Goal: Information Seeking & Learning: Learn about a topic

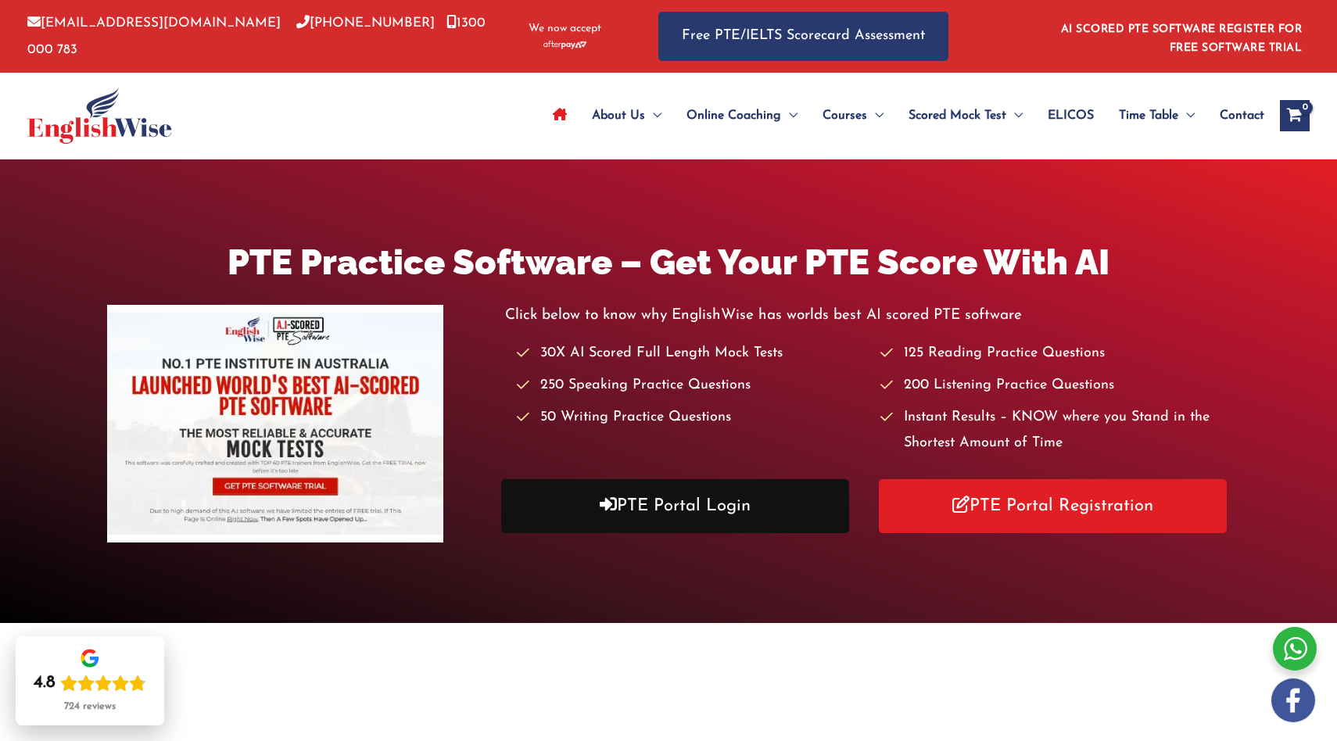
click at [589, 522] on link "PTE Portal Login" at bounding box center [675, 506] width 348 height 54
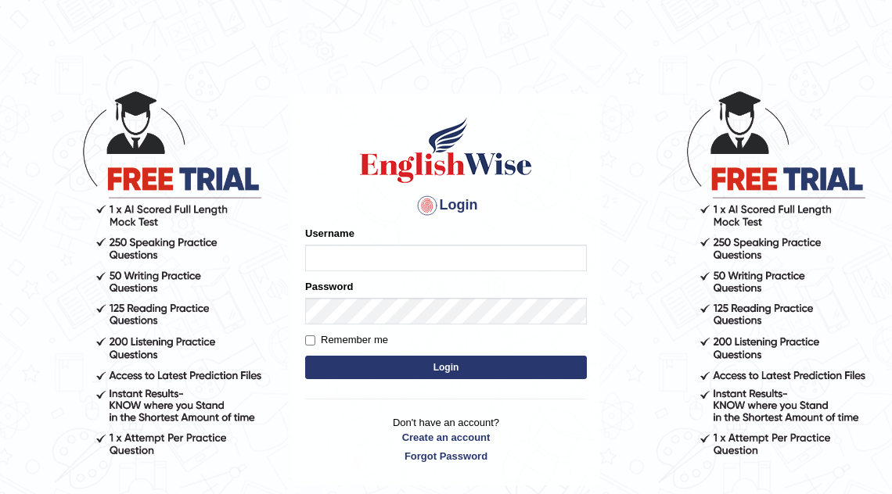
click at [375, 261] on input "Username" at bounding box center [446, 258] width 282 height 27
type input "mona_s"
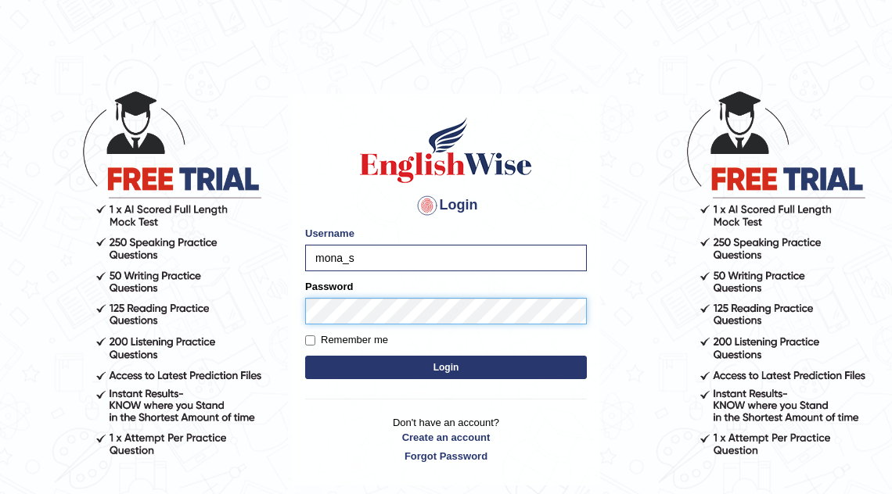
click at [305, 356] on button "Login" at bounding box center [446, 367] width 282 height 23
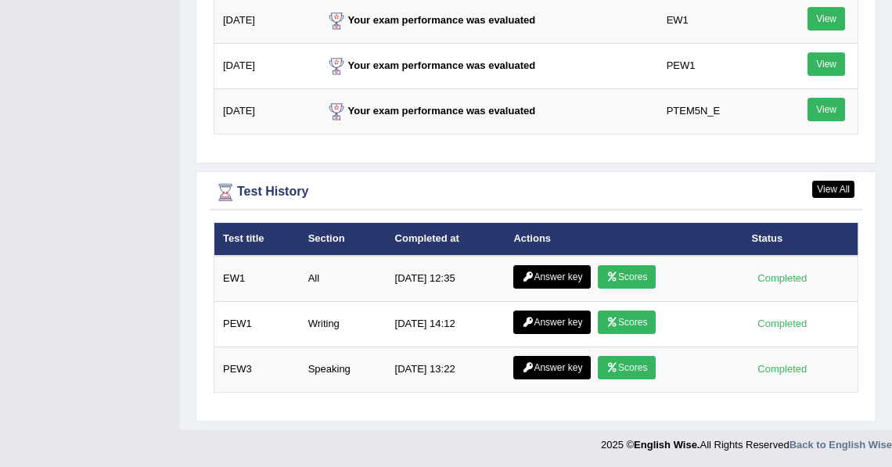
scroll to position [2130, 0]
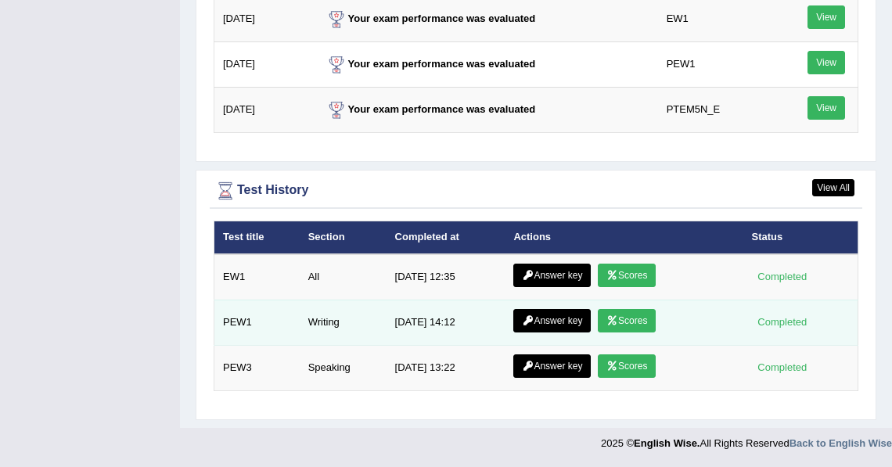
click at [358, 345] on td "Writing" at bounding box center [343, 322] width 87 height 45
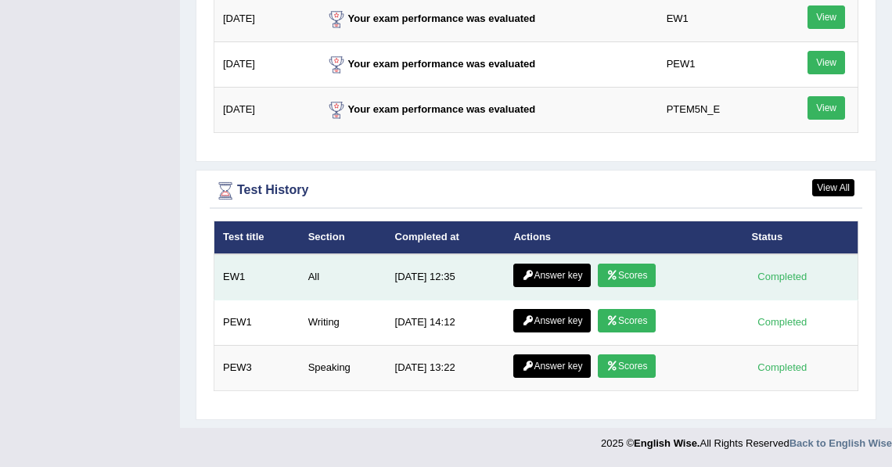
click at [630, 287] on link "Scores" at bounding box center [627, 275] width 58 height 23
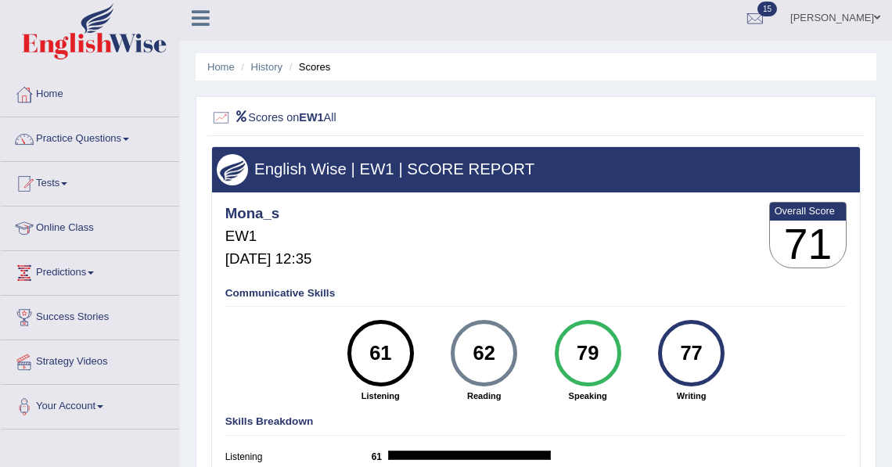
scroll to position [3, 0]
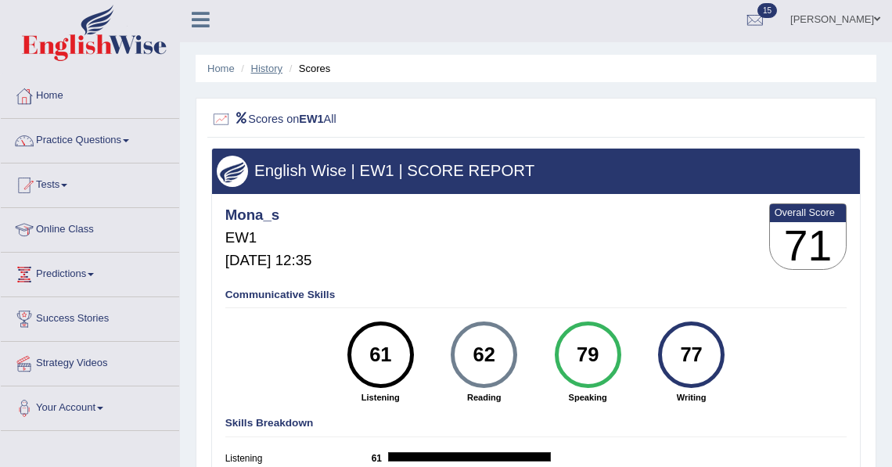
click at [270, 70] on link "History" at bounding box center [266, 69] width 31 height 12
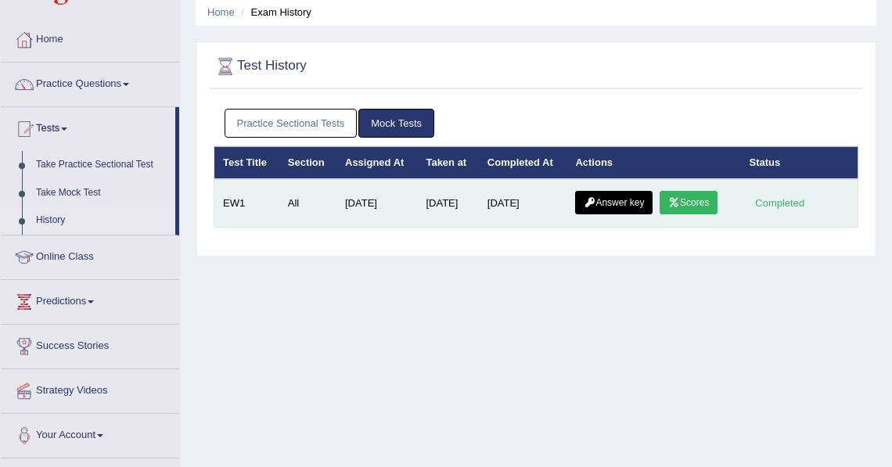
scroll to position [63, 0]
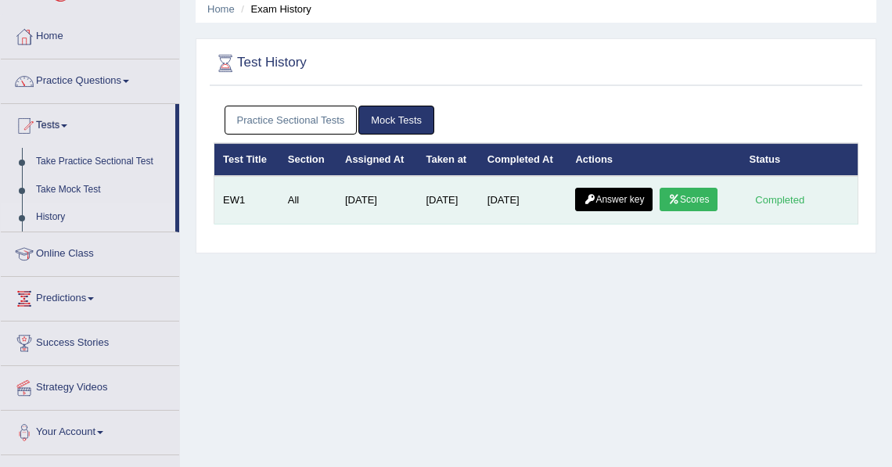
click at [595, 203] on icon at bounding box center [589, 199] width 12 height 9
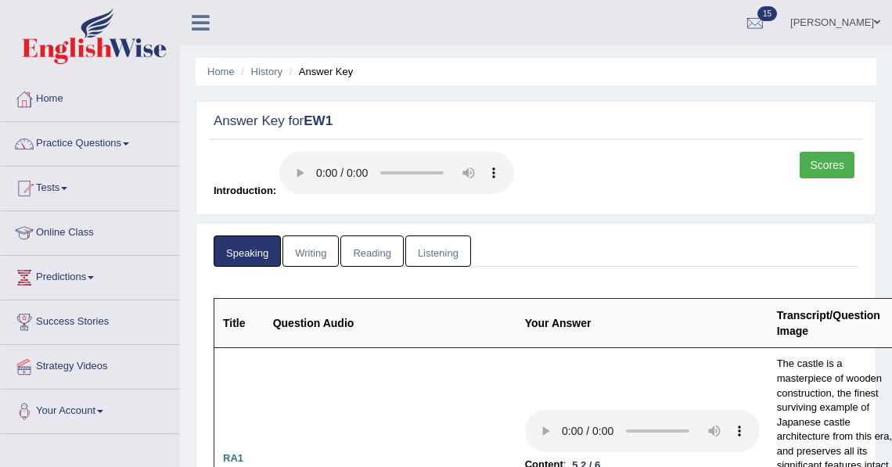
click at [423, 253] on link "Listening" at bounding box center [438, 251] width 66 height 32
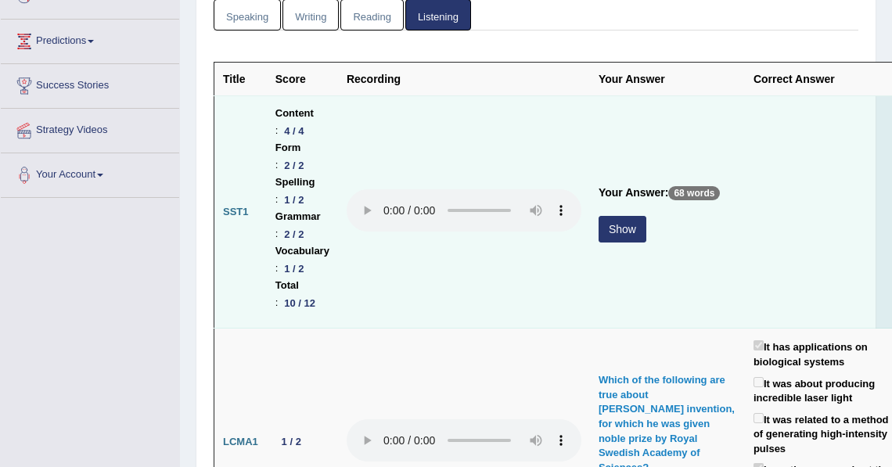
scroll to position [238, 0]
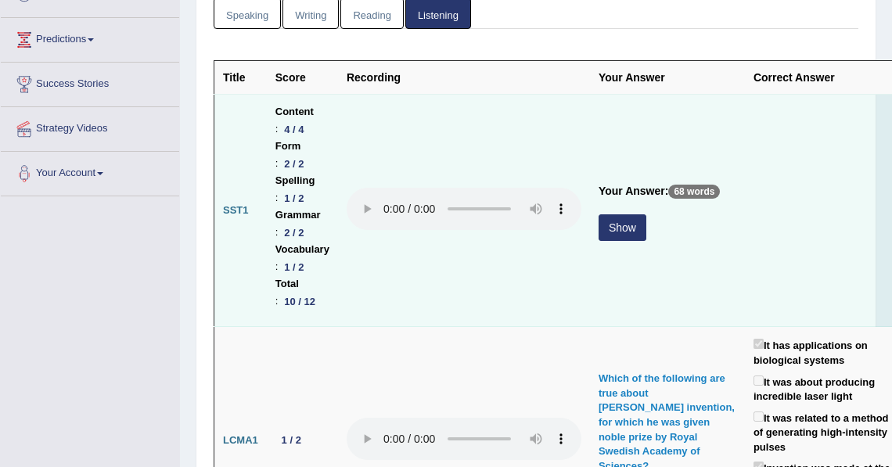
click at [639, 233] on button "Show" at bounding box center [622, 227] width 48 height 27
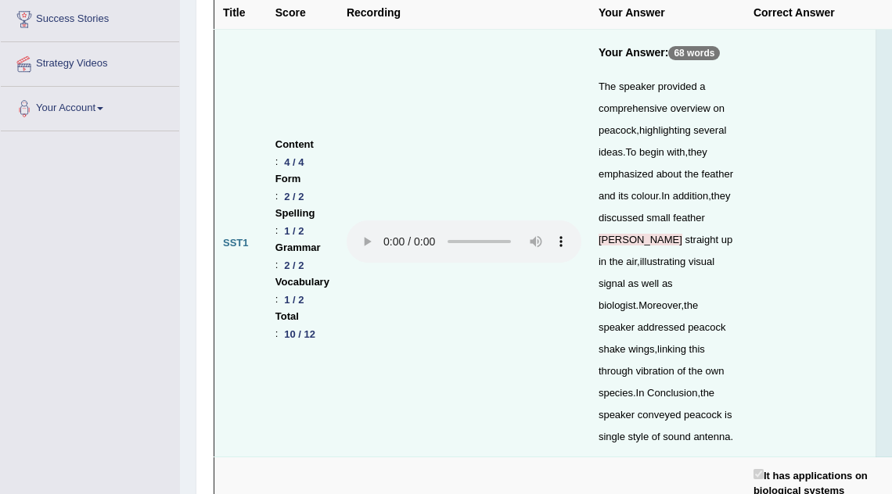
scroll to position [0, 0]
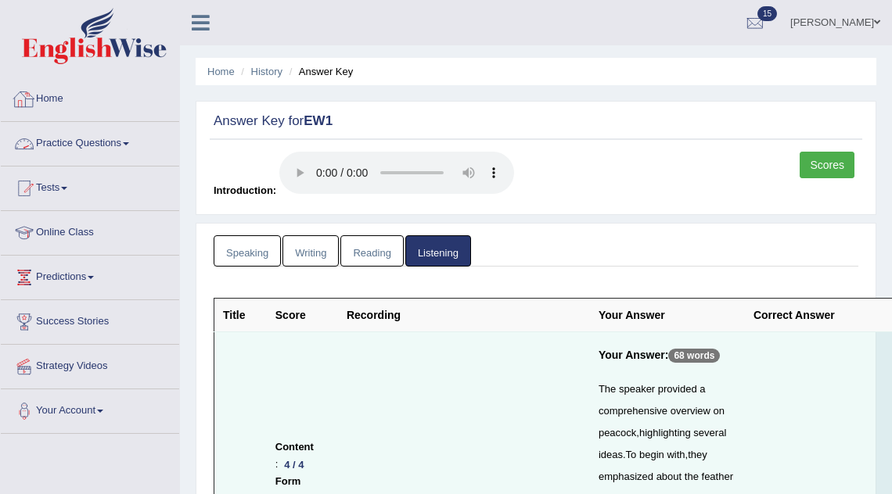
click at [59, 100] on link "Home" at bounding box center [90, 96] width 178 height 39
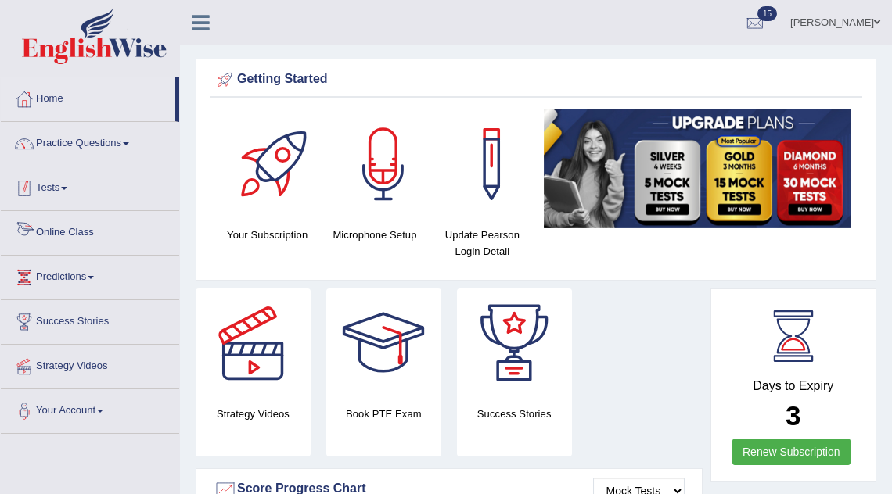
click at [74, 188] on link "Tests" at bounding box center [90, 186] width 178 height 39
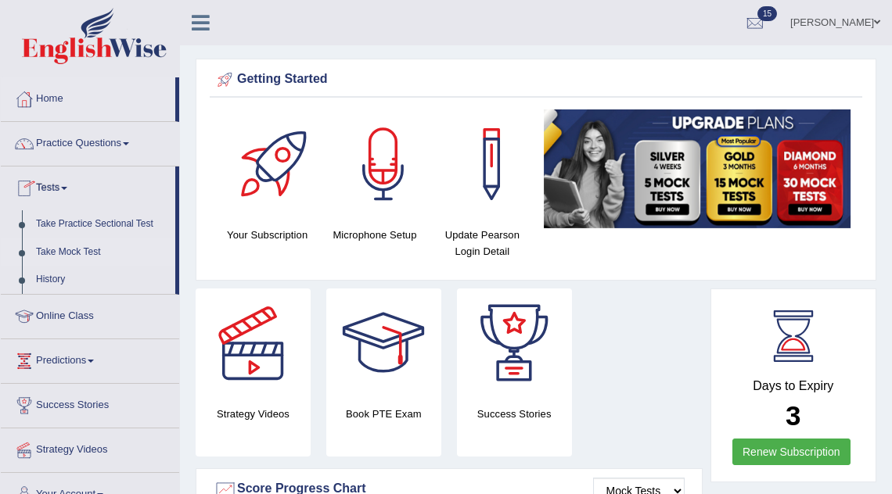
click at [76, 254] on link "Take Mock Test" at bounding box center [102, 253] width 146 height 28
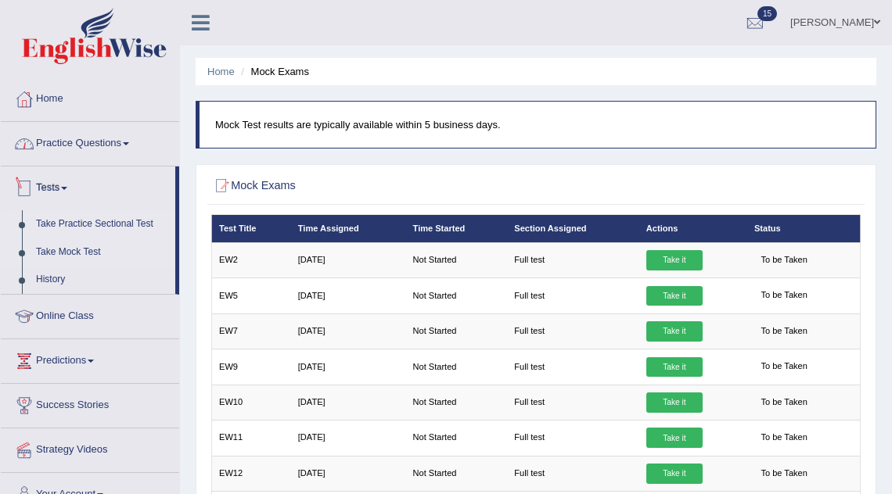
click at [51, 222] on link "Take Practice Sectional Test" at bounding box center [102, 224] width 146 height 28
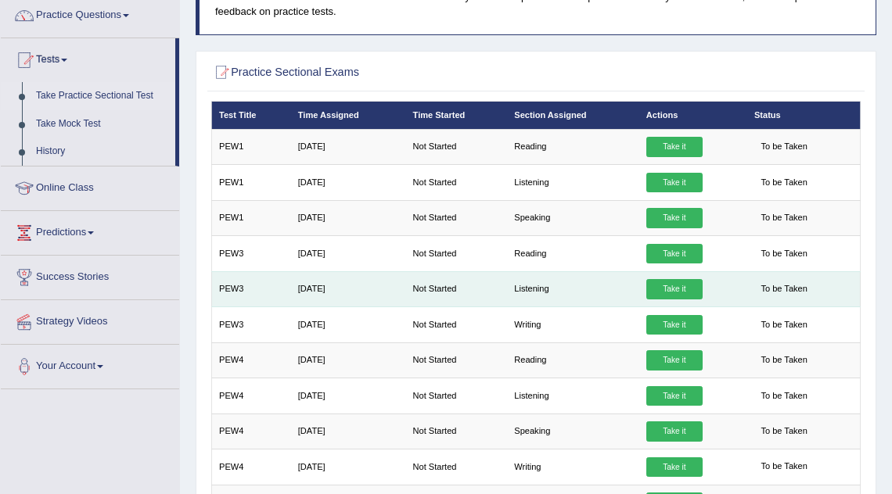
scroll to position [130, 0]
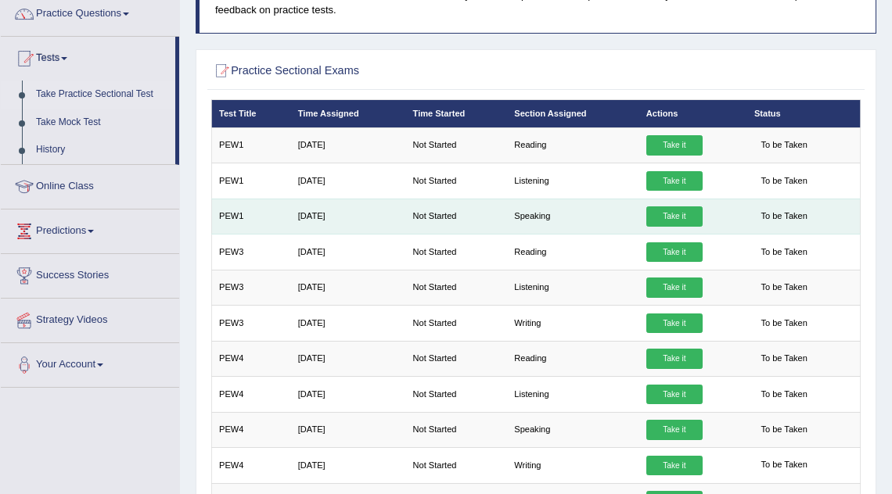
click at [671, 214] on link "Take it" at bounding box center [674, 216] width 56 height 20
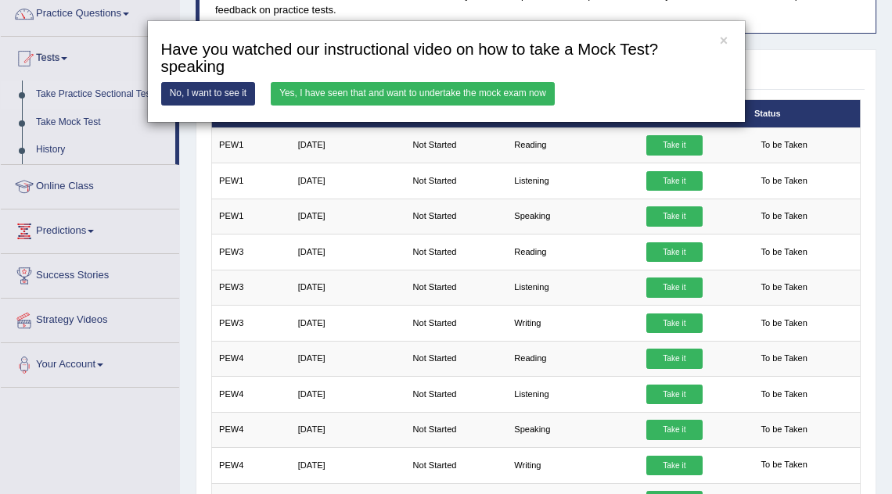
click at [466, 98] on link "Yes, I have seen that and want to undertake the mock exam now" at bounding box center [413, 93] width 284 height 23
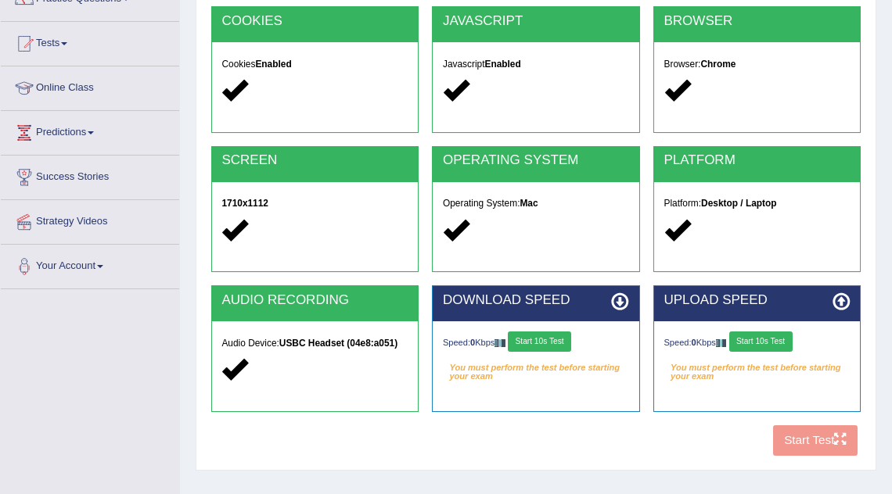
scroll to position [143, 0]
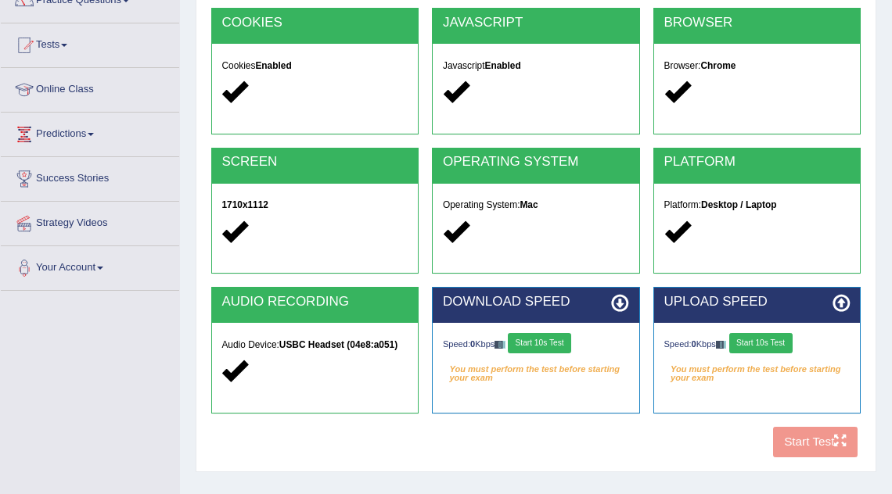
click at [526, 340] on button "Start 10s Test" at bounding box center [539, 343] width 63 height 20
click at [778, 348] on button "Start 10s Test" at bounding box center [760, 343] width 63 height 20
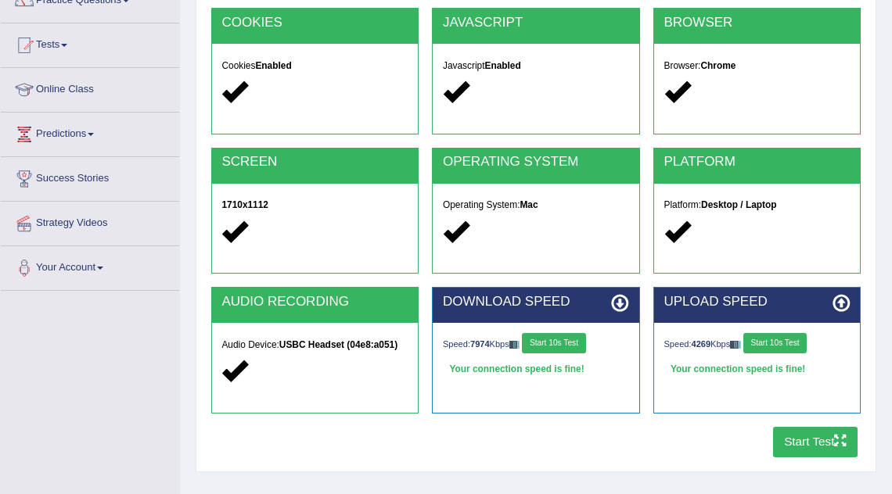
click at [817, 441] on button "Start Test" at bounding box center [815, 442] width 85 height 31
